Goal: Task Accomplishment & Management: Use online tool/utility

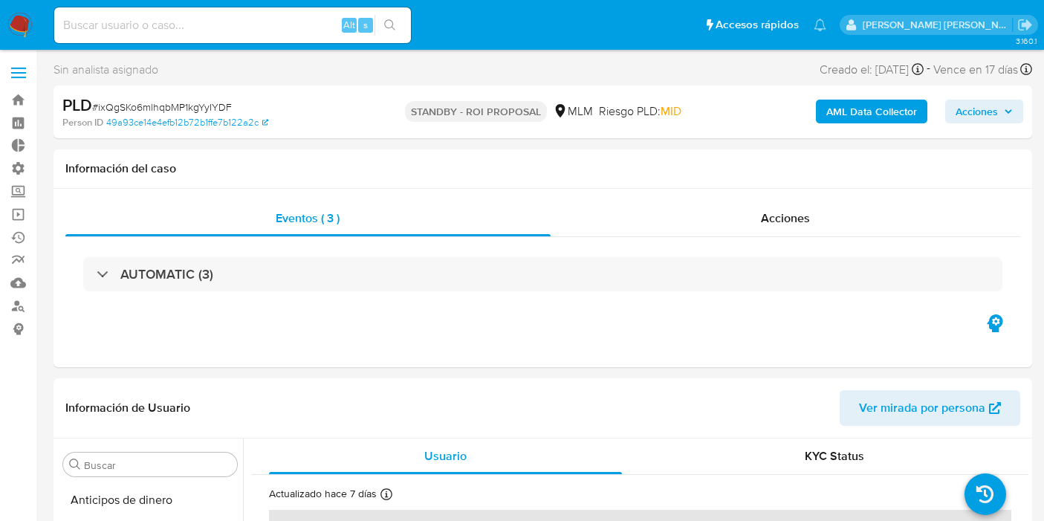
select select "10"
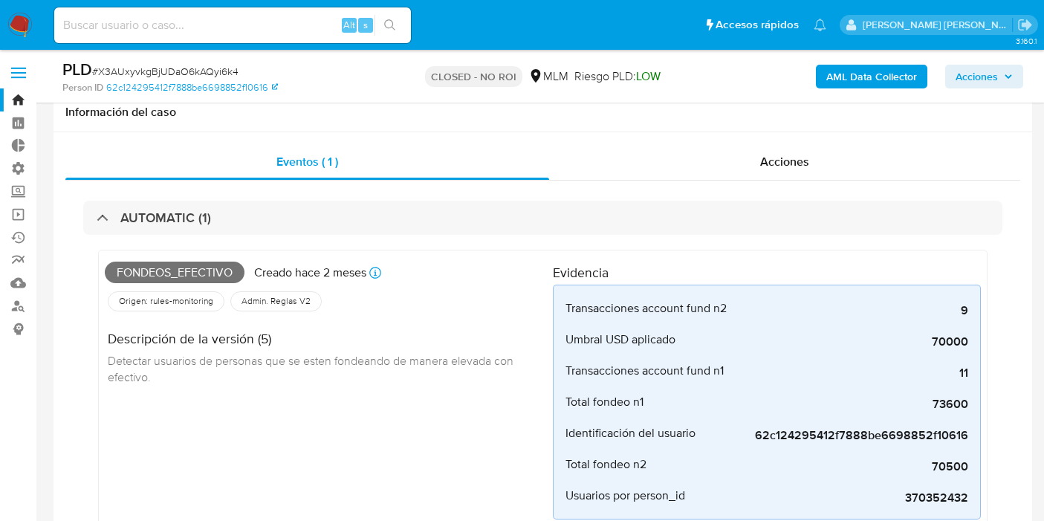
select select "10"
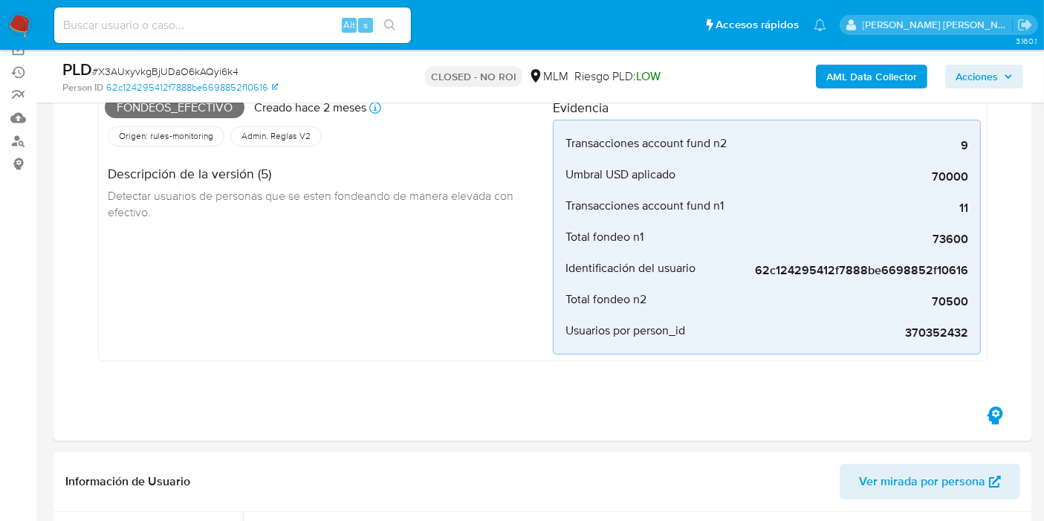
scroll to position [698, 0]
click at [257, 27] on input at bounding box center [232, 25] width 357 height 19
paste input "X3AUxyvkgBjUDaO6kAQyi6k4"
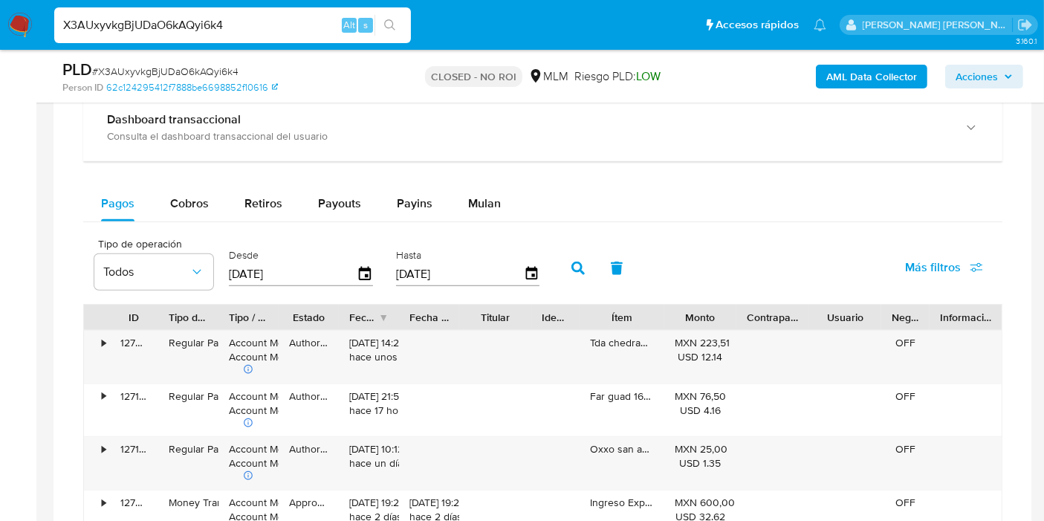
scroll to position [1420, 0]
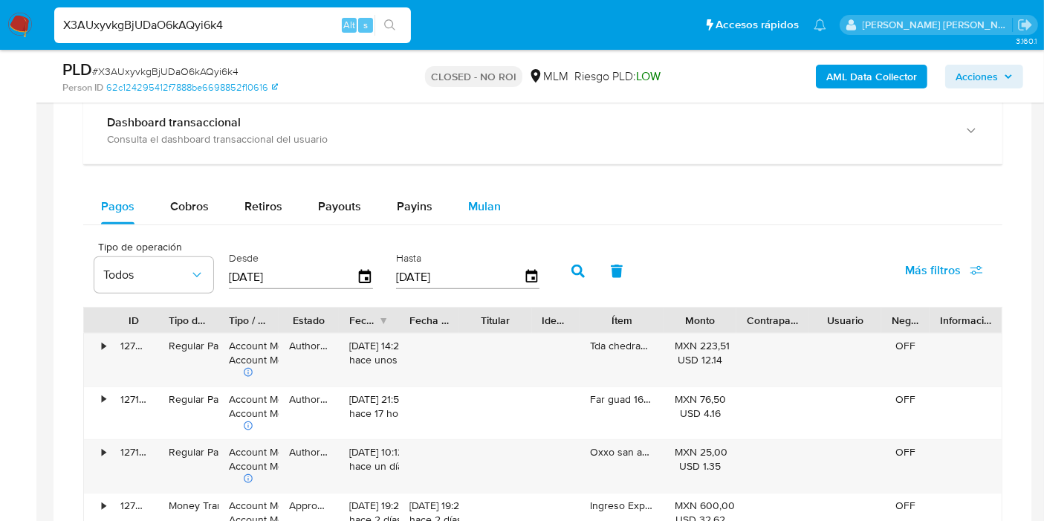
click at [475, 209] on span "Mulan" at bounding box center [484, 206] width 33 height 17
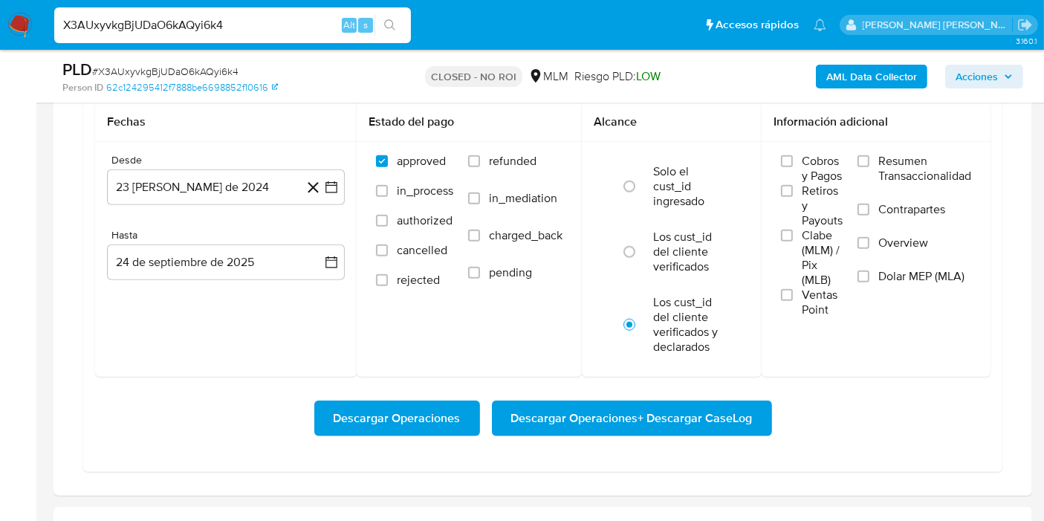
scroll to position [1605, 0]
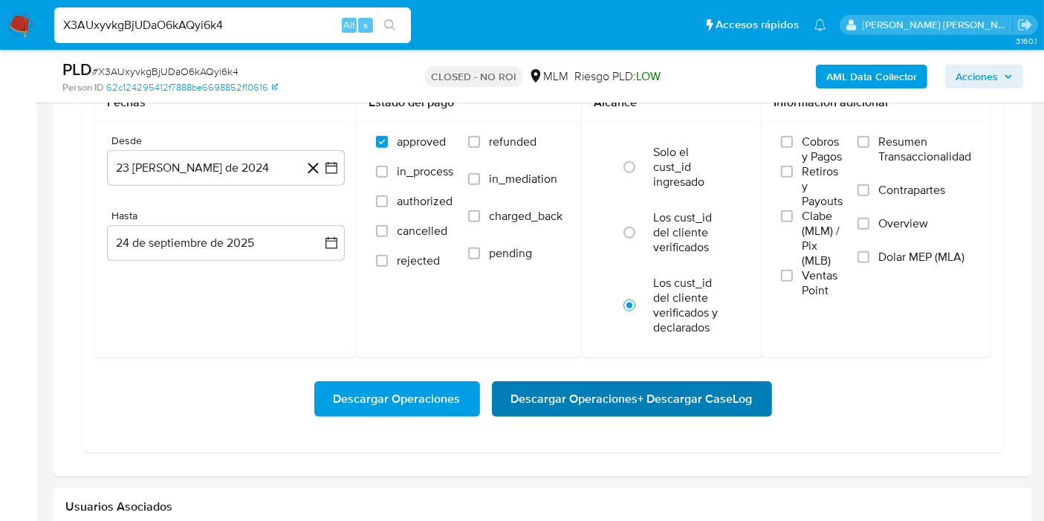
click at [618, 391] on span "Descargar Operaciones + Descargar CaseLog" at bounding box center [631, 399] width 241 height 33
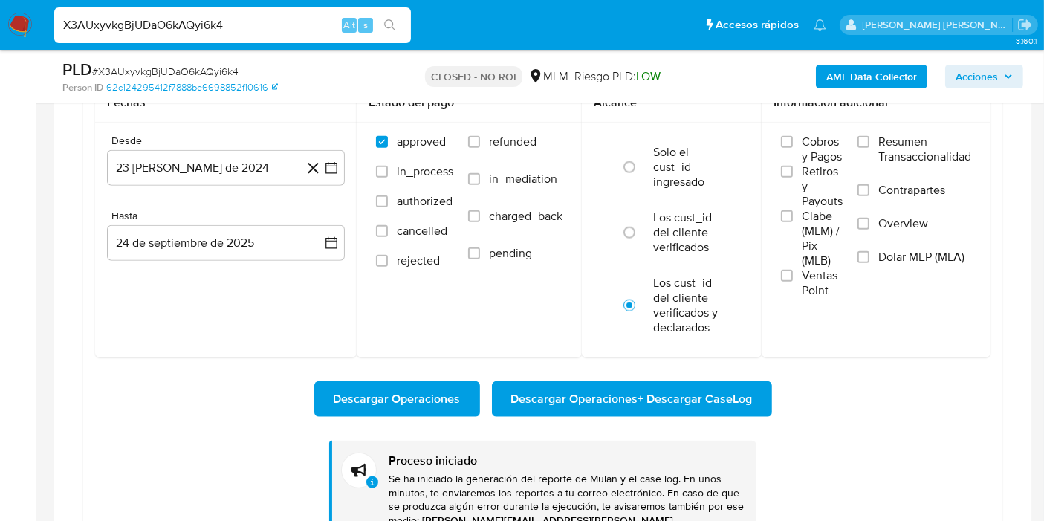
click at [923, 315] on div "Información adicional Cobros y Pagos Retiros y Payouts Clabe (MLM) / Pix (MLB) …" at bounding box center [875, 220] width 229 height 274
click at [152, 11] on div "X3AUxyvkgBjUDaO6kAQyi6k4 Alt s" at bounding box center [232, 25] width 357 height 36
click at [152, 20] on input "X3AUxyvkgBjUDaO6kAQyi6k4" at bounding box center [232, 25] width 357 height 19
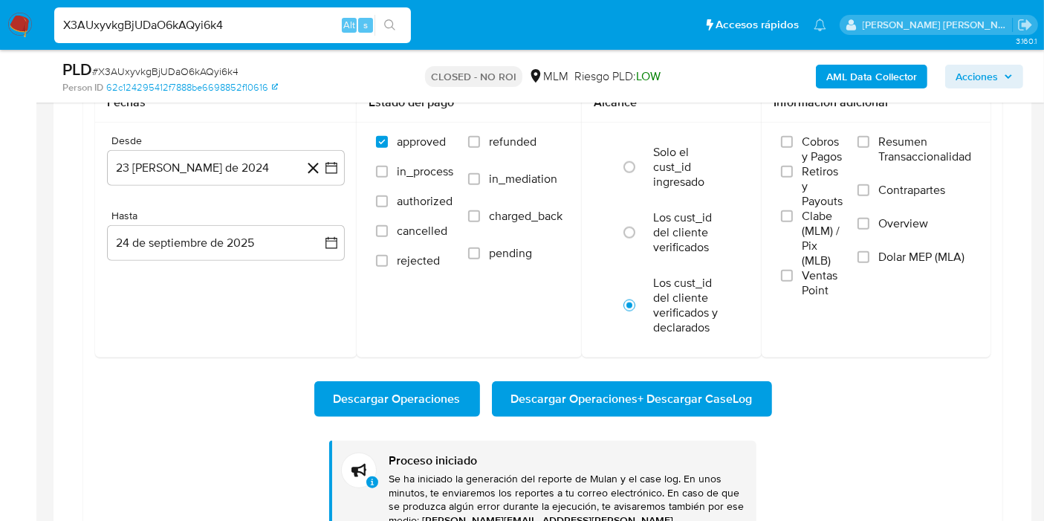
click at [152, 20] on input "X3AUxyvkgBjUDaO6kAQyi6k4" at bounding box center [232, 25] width 357 height 19
paste input "o8cryjQKmEVoqtMa5PY8IaxY"
type input "o8cryjQKmEVoqtMa5PY8IaxY"
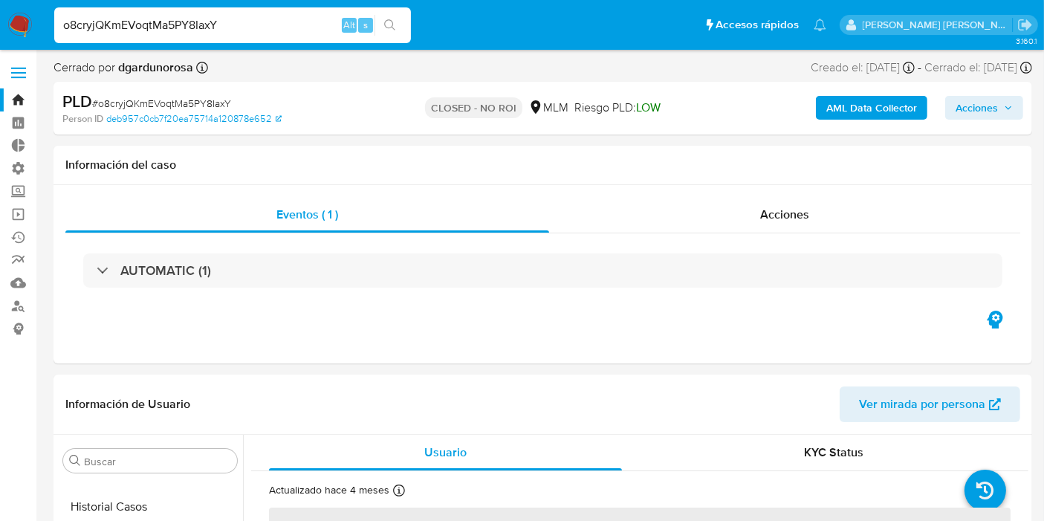
scroll to position [698, 0]
select select "10"
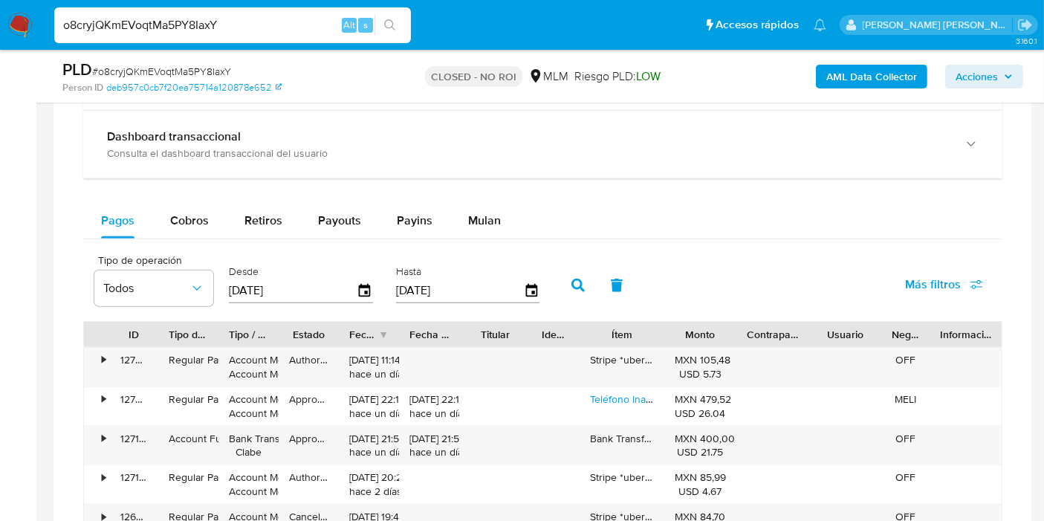
scroll to position [1141, 0]
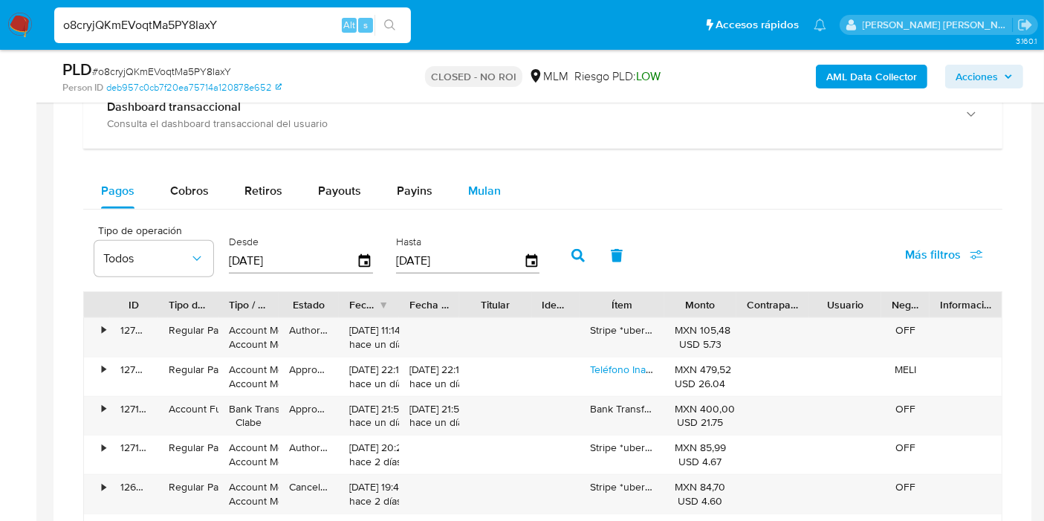
click at [480, 192] on span "Mulan" at bounding box center [484, 190] width 33 height 17
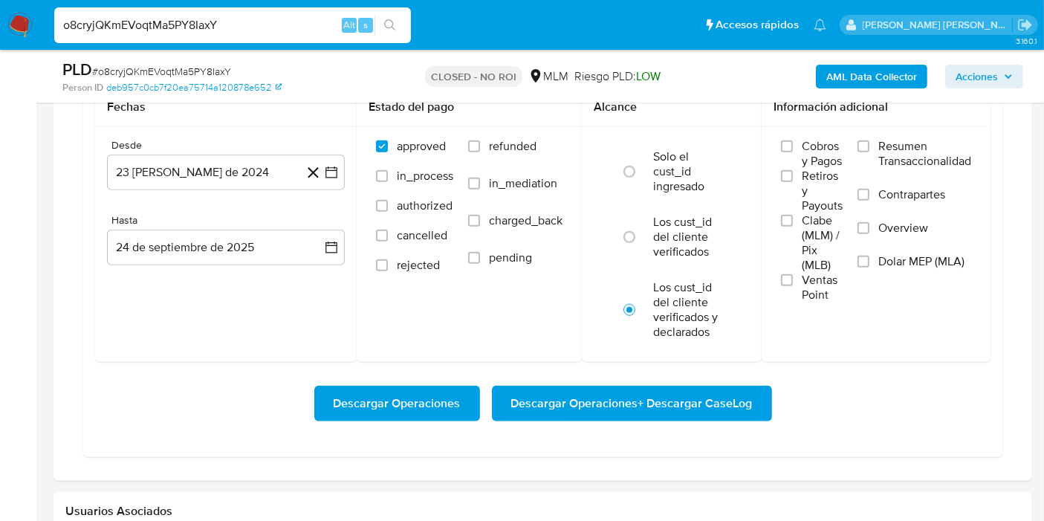
scroll to position [1303, 0]
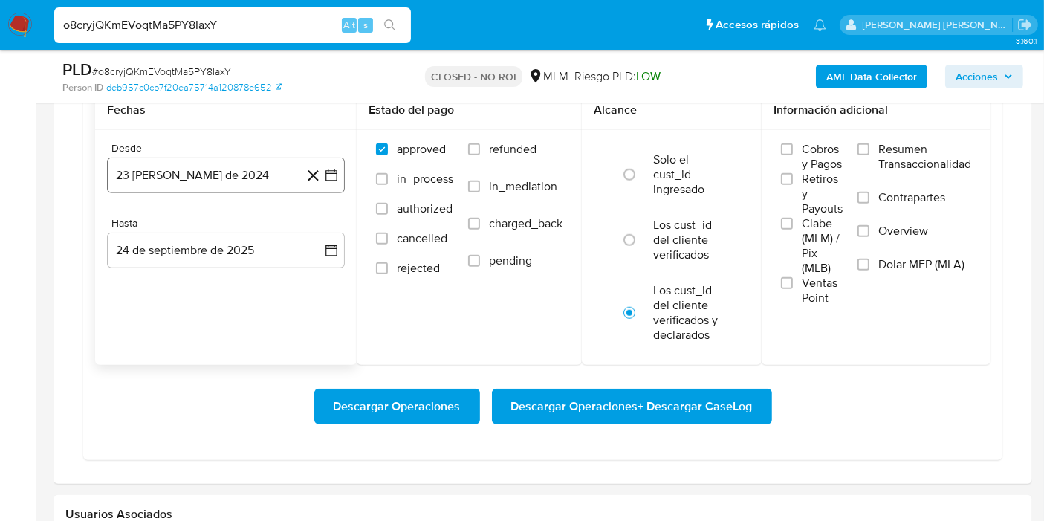
click at [283, 178] on button "23 de agosto de 2024" at bounding box center [226, 175] width 238 height 36
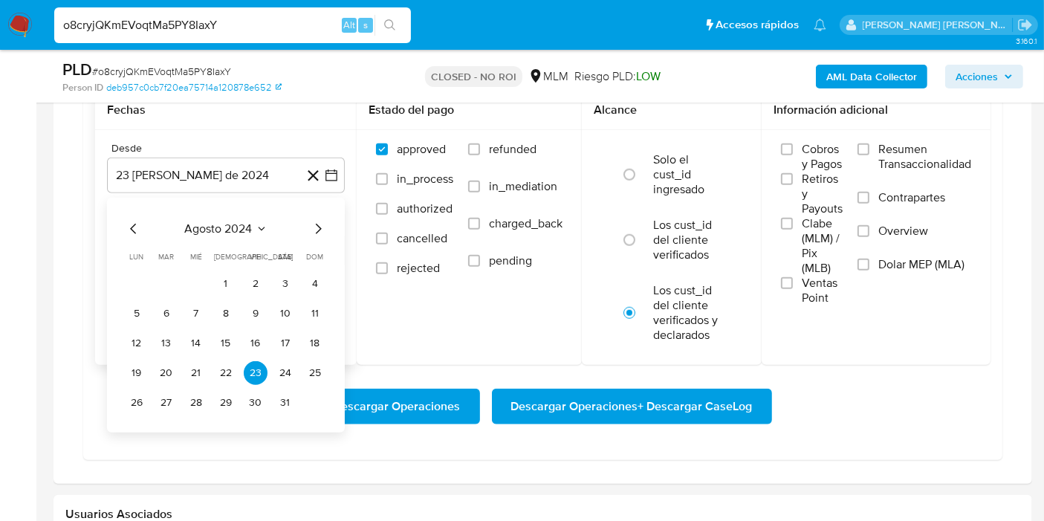
click at [323, 226] on icon "Mes siguiente" at bounding box center [318, 229] width 18 height 18
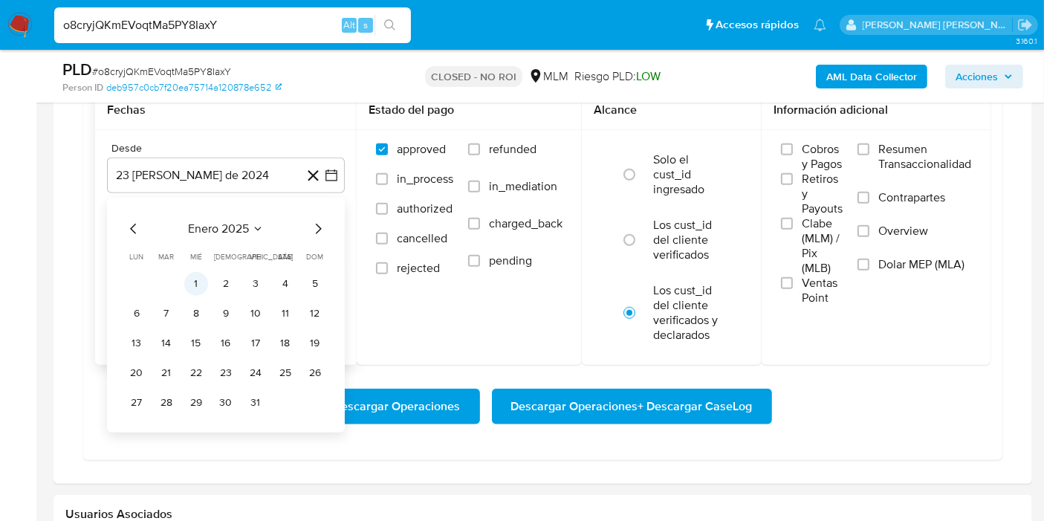
click at [192, 280] on button "1" at bounding box center [196, 284] width 24 height 24
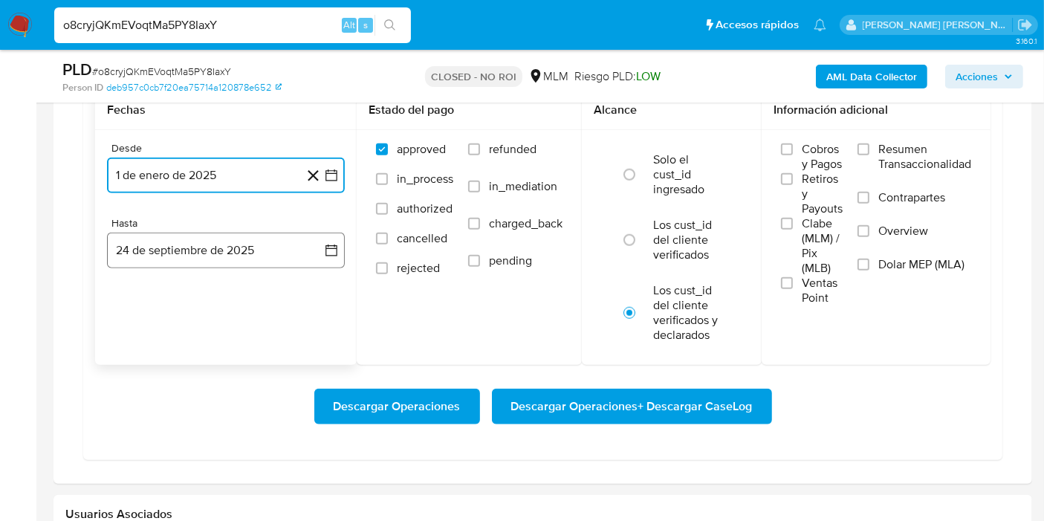
click at [221, 244] on button "24 de septiembre de 2025" at bounding box center [226, 250] width 238 height 36
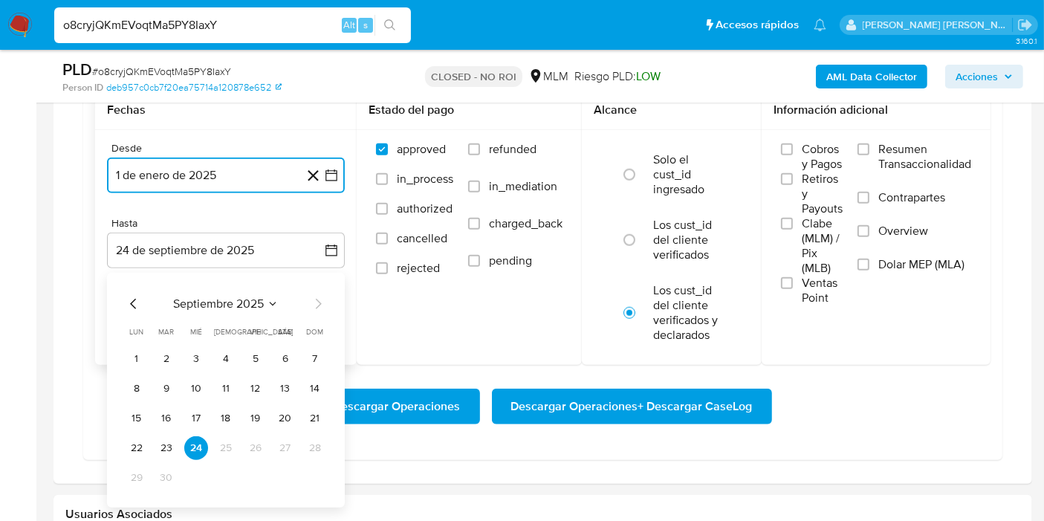
click at [128, 306] on icon "Mes anterior" at bounding box center [134, 304] width 18 height 18
click at [226, 468] on button "31" at bounding box center [226, 478] width 24 height 24
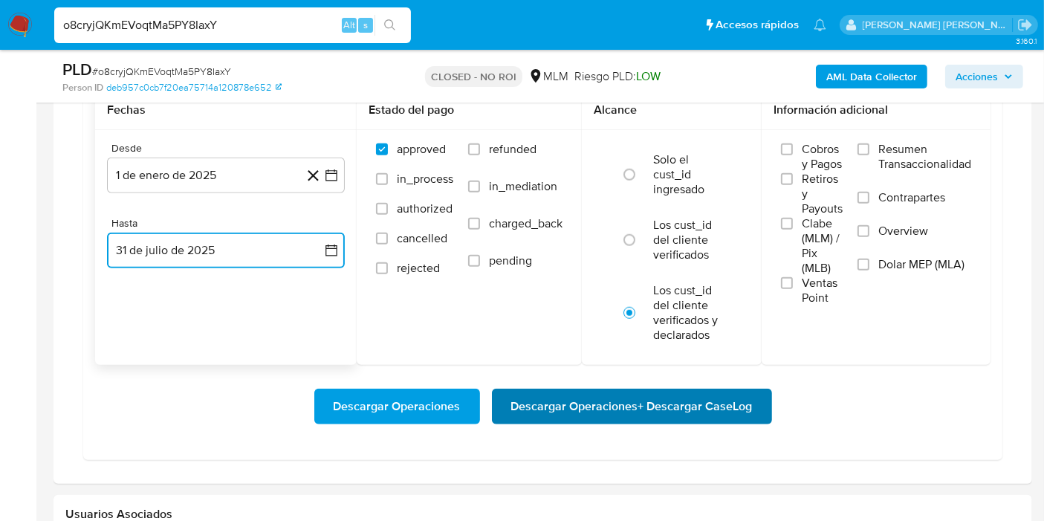
click at [584, 394] on span "Descargar Operaciones + Descargar CaseLog" at bounding box center [631, 406] width 241 height 33
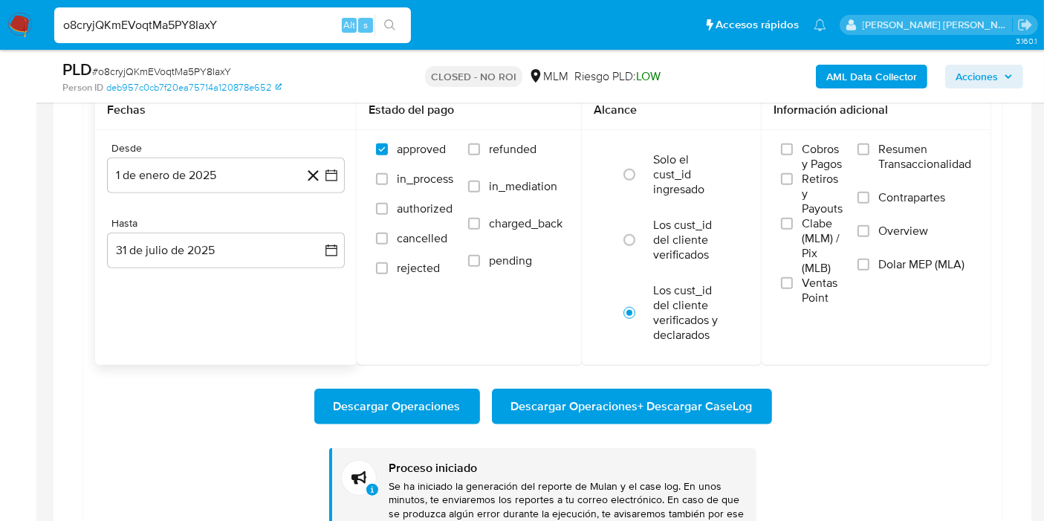
click at [244, 20] on input "o8cryjQKmEVoqtMa5PY8IaxY" at bounding box center [232, 25] width 357 height 19
click at [21, 20] on img at bounding box center [19, 25] width 25 height 25
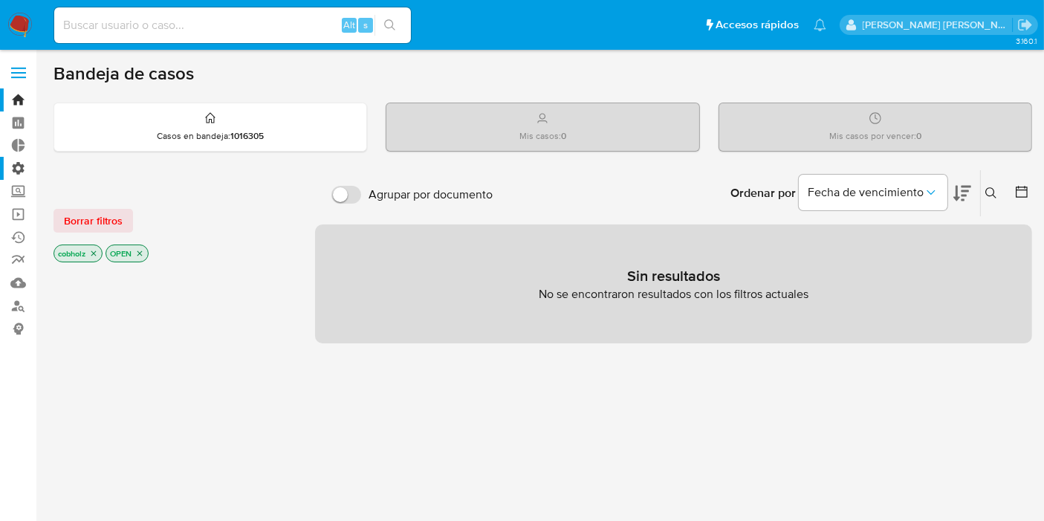
click at [22, 169] on label "Administración" at bounding box center [88, 168] width 177 height 23
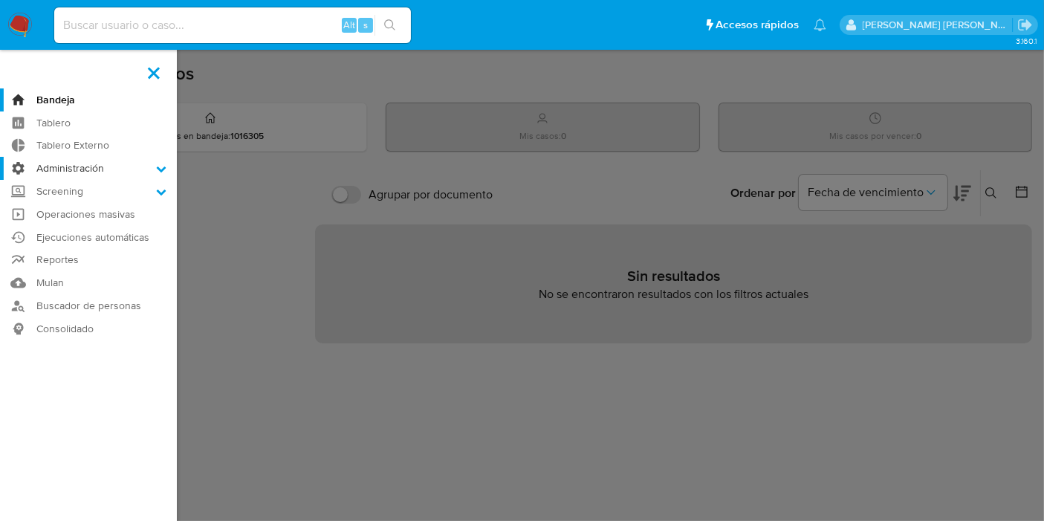
click at [0, 0] on input "Administración" at bounding box center [0, 0] width 0 height 0
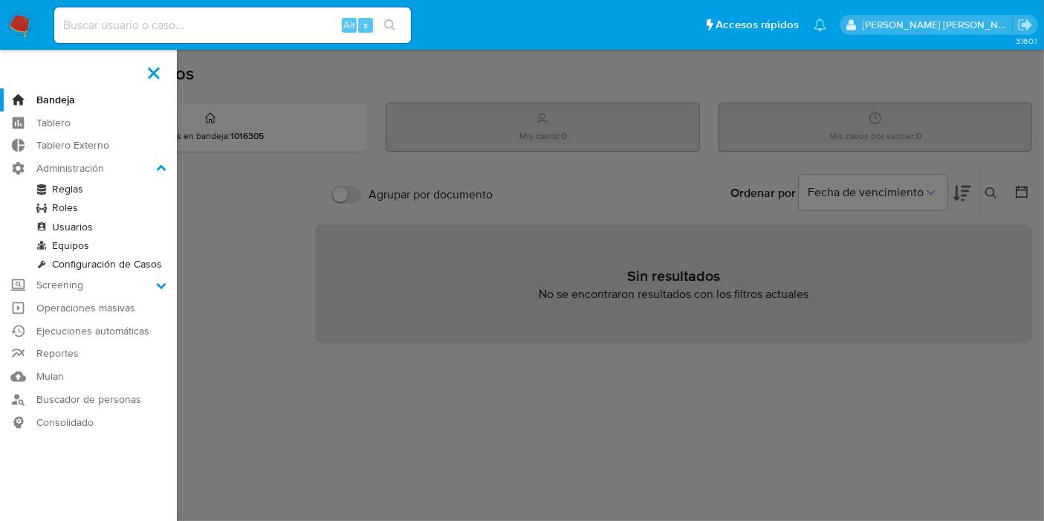
click at [79, 189] on link "Reglas" at bounding box center [88, 189] width 177 height 19
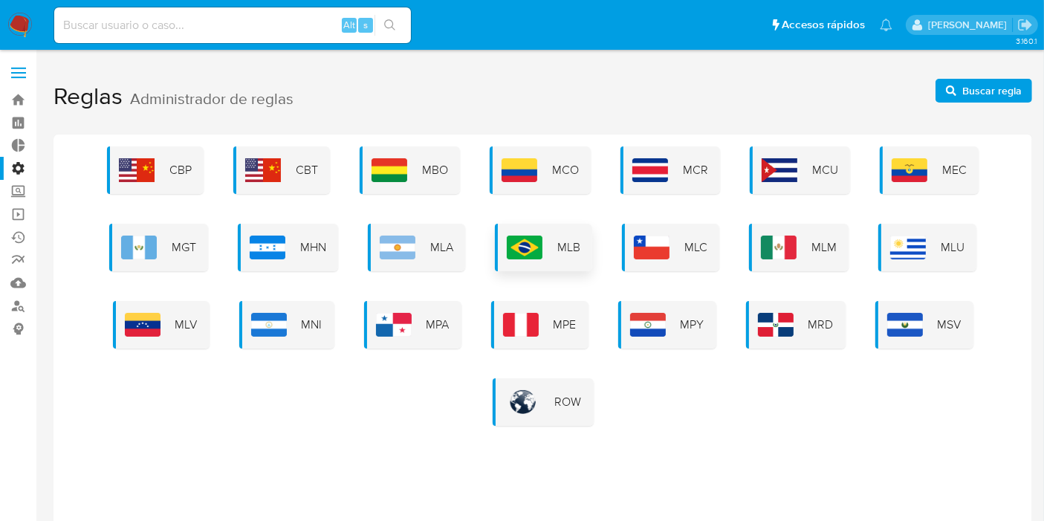
click at [588, 240] on div "MLB" at bounding box center [543, 248] width 97 height 48
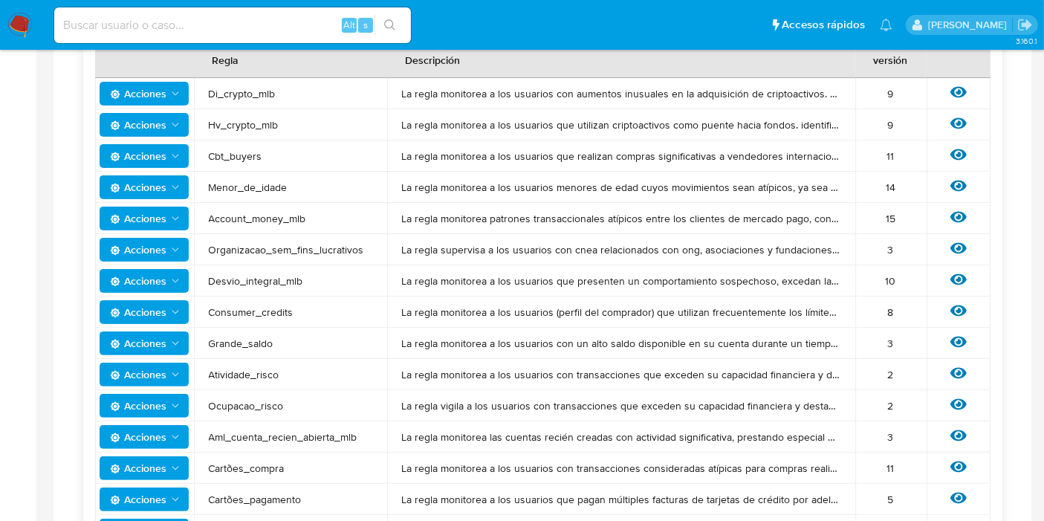
scroll to position [53, 0]
